Goal: Information Seeking & Learning: Learn about a topic

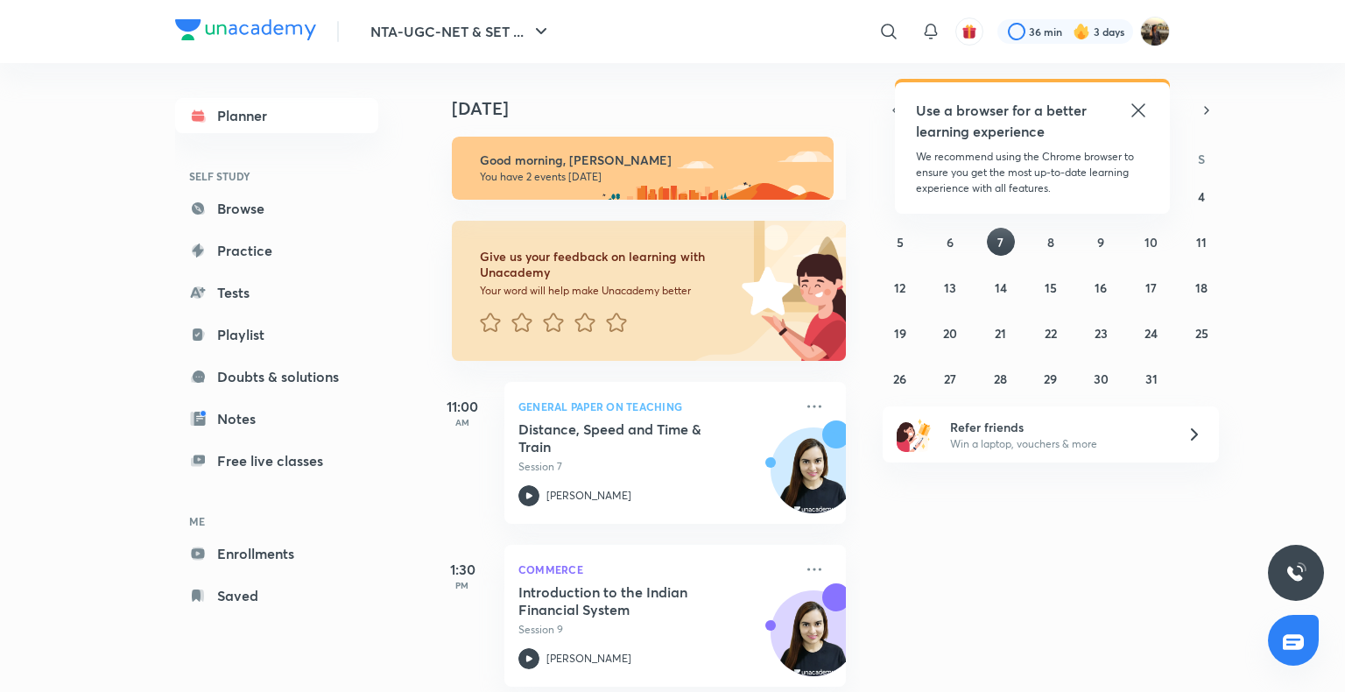
click at [1144, 109] on icon at bounding box center [1138, 110] width 21 height 21
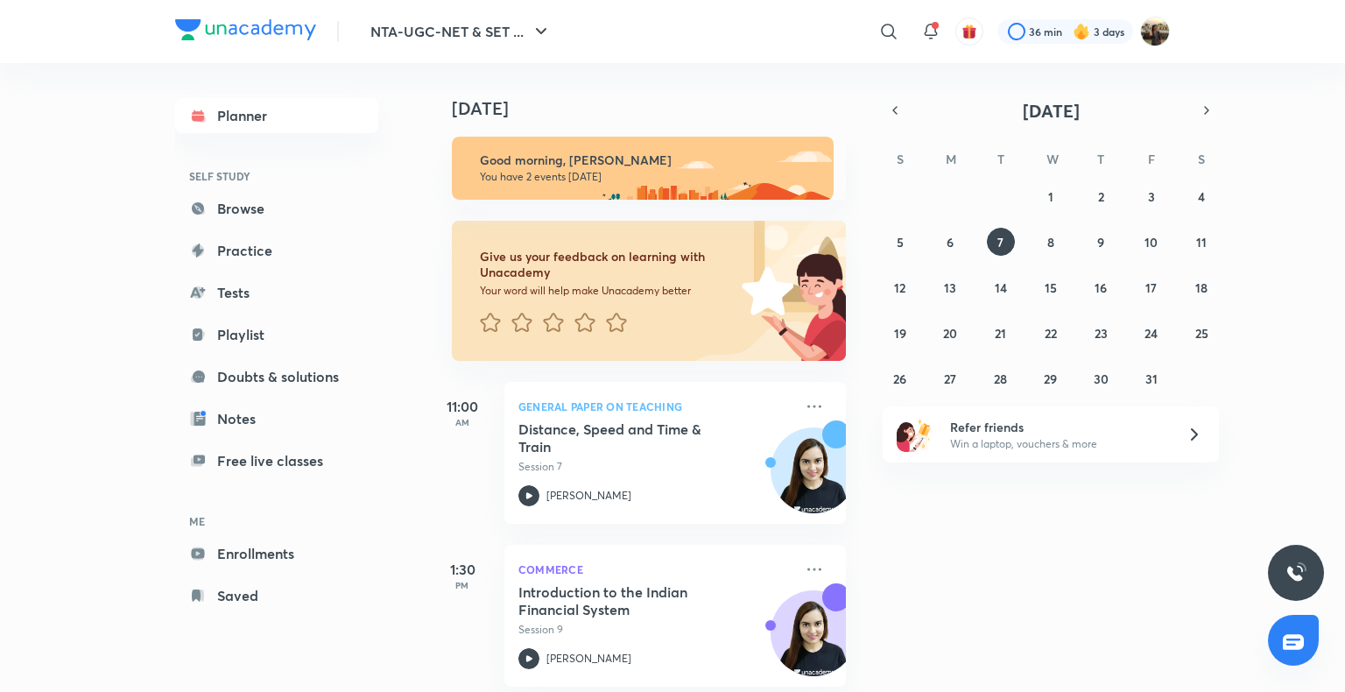
click at [1112, 51] on div "​ 36 min 3 days" at bounding box center [877, 32] width 586 height 42
click at [1104, 39] on div at bounding box center [1065, 31] width 136 height 25
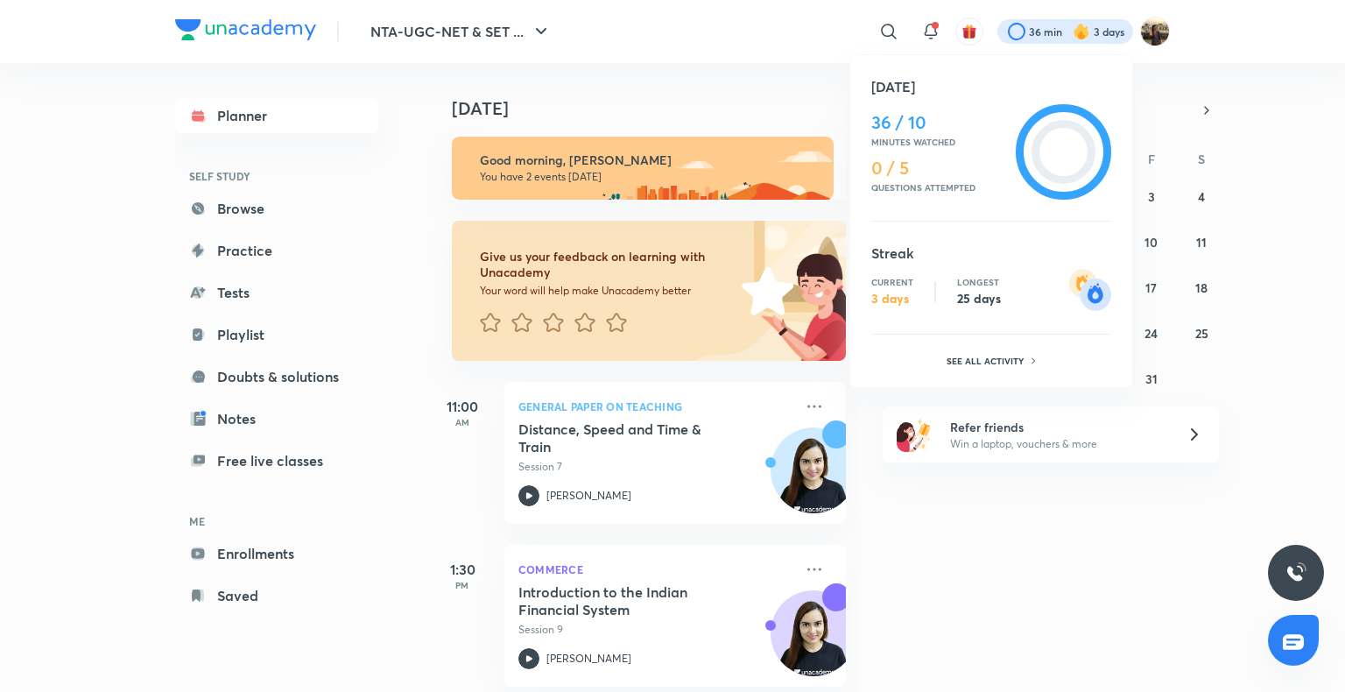
click at [929, 31] on div at bounding box center [672, 346] width 1345 height 692
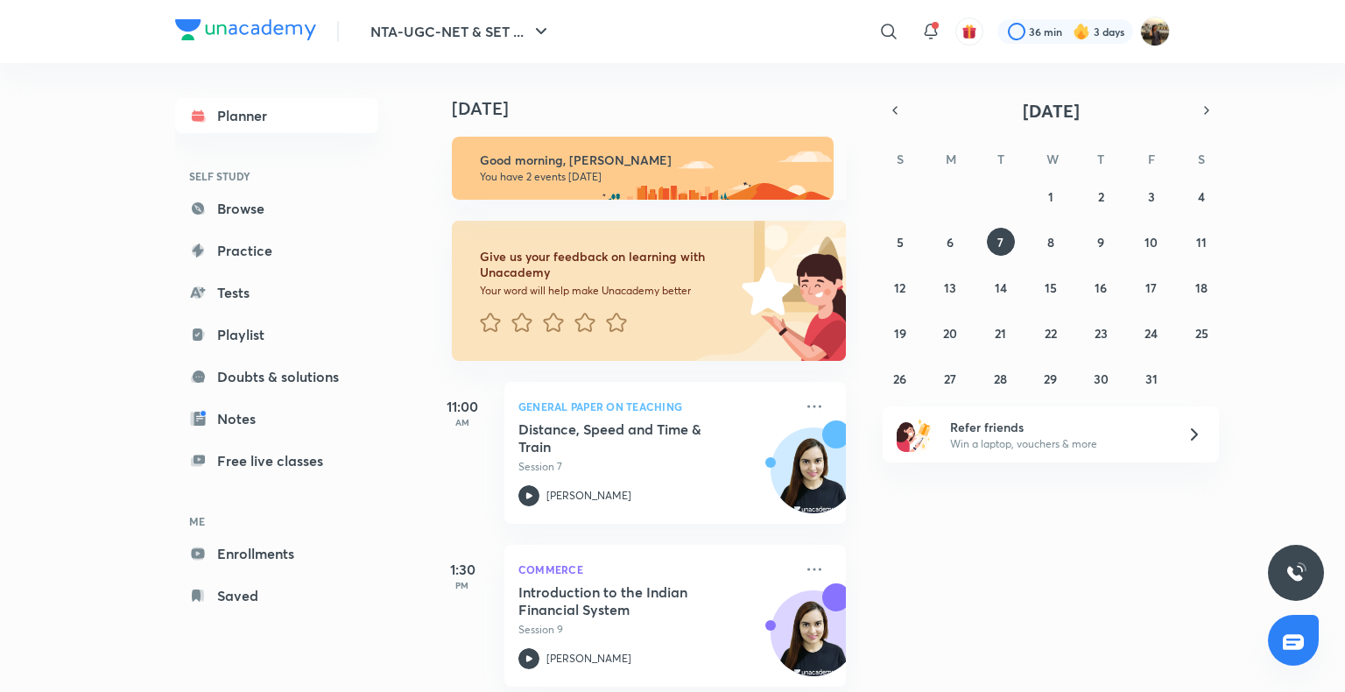
click at [929, 31] on icon at bounding box center [930, 31] width 21 height 21
